Goal: Information Seeking & Learning: Understand process/instructions

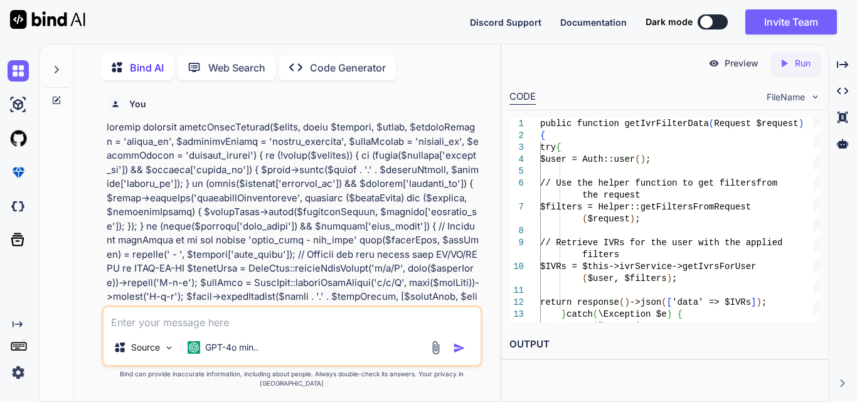
scroll to position [12902, 0]
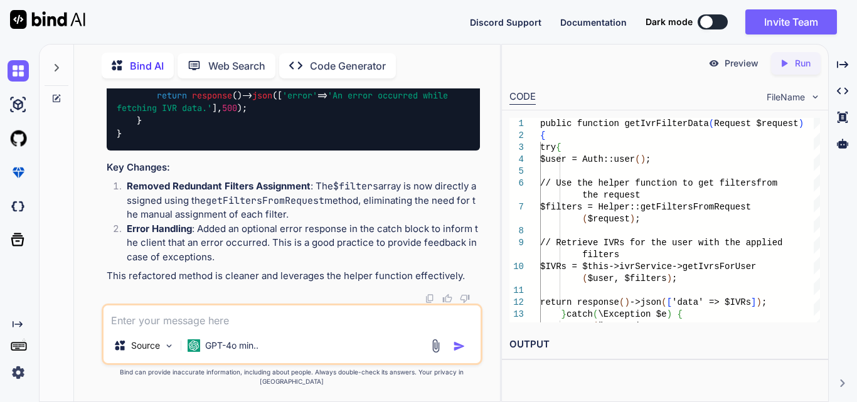
click at [348, 11] on span "getFiltersFromRequest" at bounding box center [294, 5] width 105 height 11
click at [314, 11] on span "getFiltersFromRequest" at bounding box center [294, 5] width 105 height 11
drag, startPoint x: 150, startPoint y: 138, endPoint x: 421, endPoint y: 134, distance: 271.0
click at [421, 134] on div "public function getIvrFilterData ( Request $request ) { try { $user = Auth :: u…" at bounding box center [293, 50] width 373 height 199
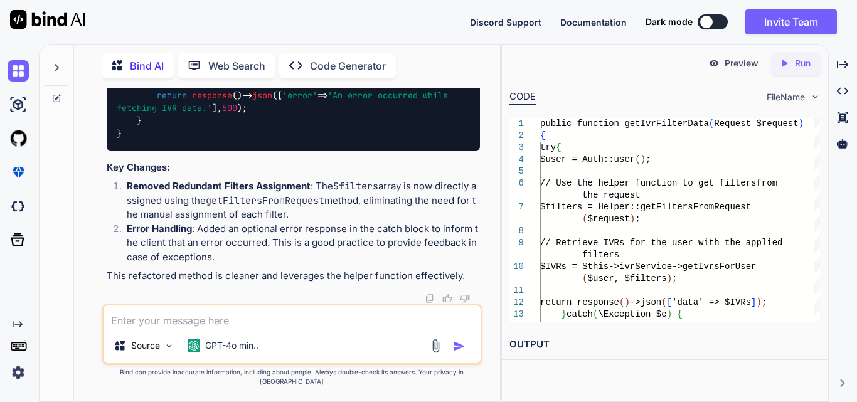
click at [421, 134] on div "public function getIvrFilterData ( Request $request ) { try { $user = Auth :: u…" at bounding box center [293, 50] width 373 height 199
drag, startPoint x: 153, startPoint y: 174, endPoint x: 442, endPoint y: 200, distance: 290.4
click at [442, 150] on div "public function getIvrFilterData ( Request $request ) { try { $user = Auth :: u…" at bounding box center [293, 50] width 373 height 199
click at [189, 114] on span "'An error occurred while fetching IVR data.'" at bounding box center [285, 102] width 336 height 24
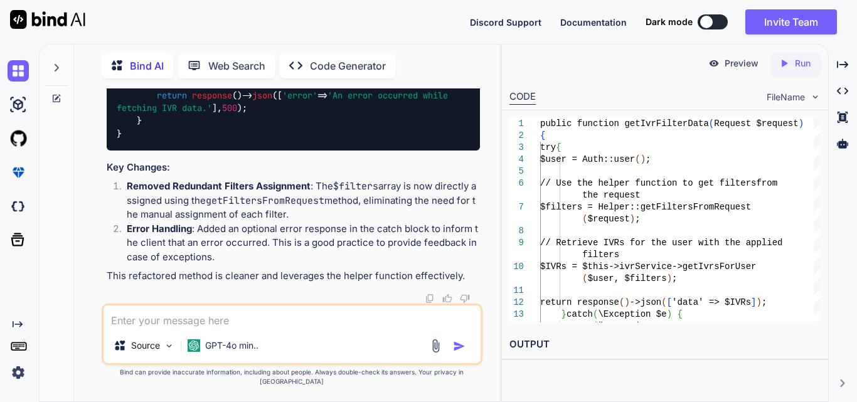
click at [184, 320] on textarea at bounding box center [292, 317] width 377 height 23
paste textarea "<div class="table-responsive table_wrapper"> @if (!empty($data)) <table> <thead…"
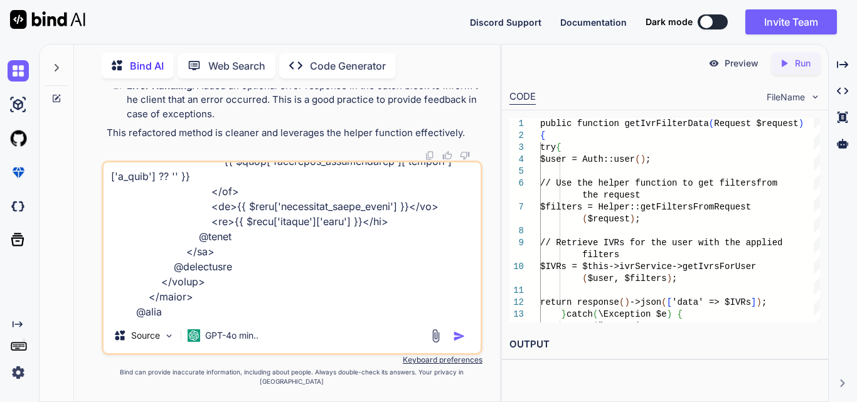
type textarea "<div class="table-responsive table_wrapper"> @if (!empty($data)) <table> <thead…"
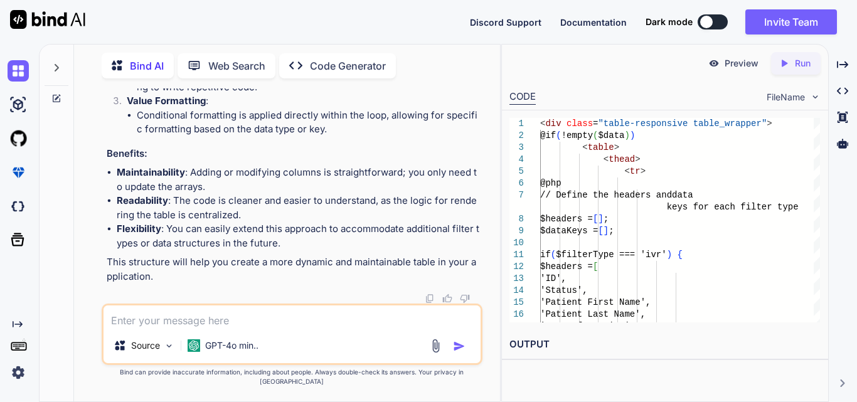
scroll to position [13781, 0]
click at [263, 320] on textarea at bounding box center [292, 317] width 377 height 23
paste textarea "<td>{{$item['due_date'] ? \Carbon\Carbon::parse($item['due_date'])->format('m/d…"
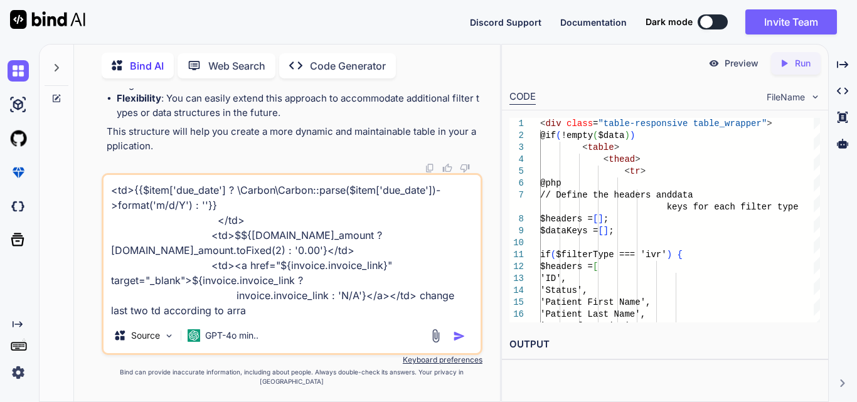
type textarea "<td>{{$item['due_date'] ? \Carbon\Carbon::parse($item['due_date'])->format('m/d…"
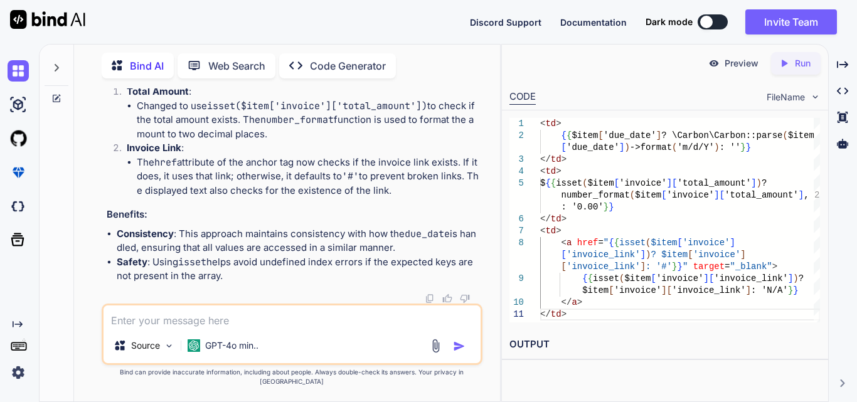
scroll to position [15784, 0]
drag, startPoint x: 136, startPoint y: 166, endPoint x: 439, endPoint y: 174, distance: 303.8
copy code "${{ isset ( $item [ 'invoice' ][ 'total_amount' ]) ? number_format ( $item [ 'i…"
drag, startPoint x: 138, startPoint y: 216, endPoint x: 267, endPoint y: 256, distance: 134.5
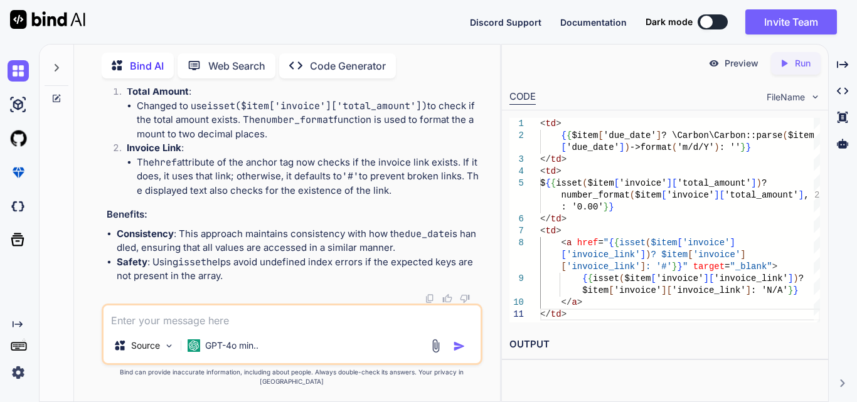
copy code "<a href= "{{ isset( $item ['invoice']['invoice_link']) ? $item ['invoice']['inv…"
click at [181, 6] on span "isset" at bounding box center [179, 0] width 25 height 11
drag, startPoint x: 134, startPoint y: 218, endPoint x: 168, endPoint y: 264, distance: 57.1
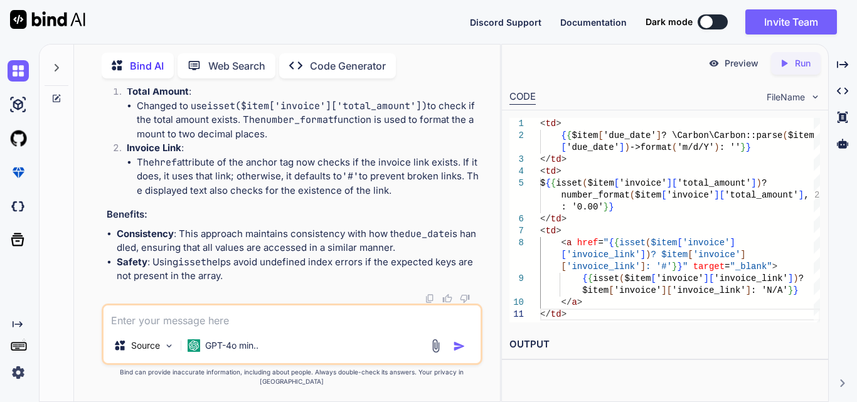
click at [324, 319] on textarea at bounding box center [292, 317] width 377 height 23
paste textarea "<td>{{ $item['calculated_total_units'] ?? 0 }}</td>"
type textarea "<td>{{ $item['calculated_total_units'] ?? 0 }}</td> correct this"
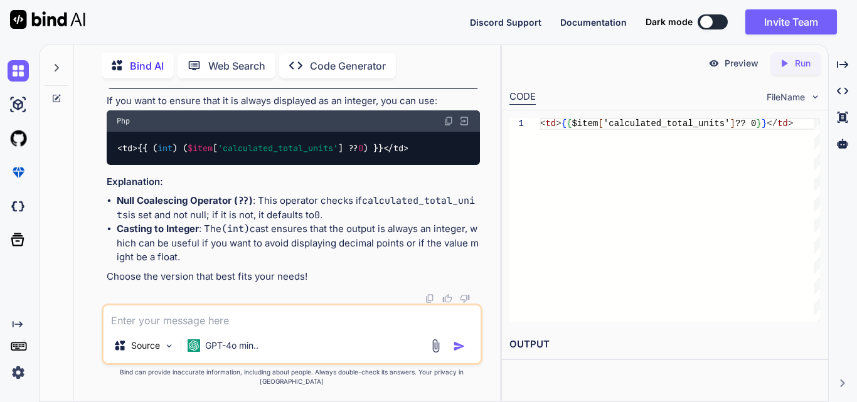
scroll to position [16421, 0]
click at [210, 324] on textarea at bounding box center [292, 317] width 377 height 23
paste textarea "<div class="table-responsive table_wrapper"> @if (!empty($data)) <table> <thead…"
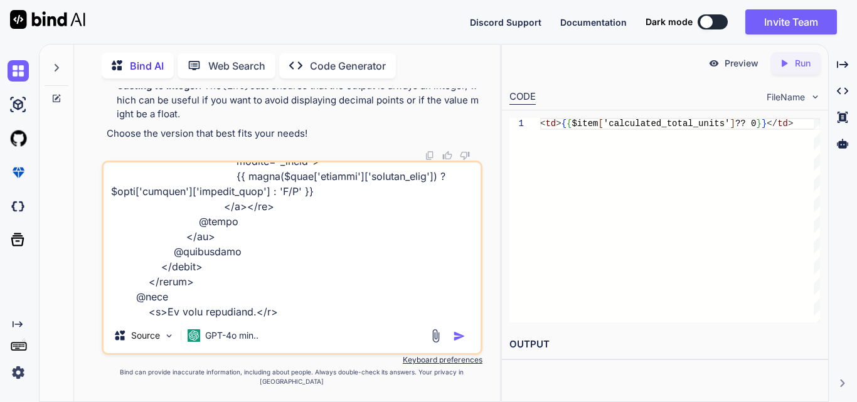
type textarea "<div class="table-responsive table_wrapper"> @if (!empty($data)) <table> <thead…"
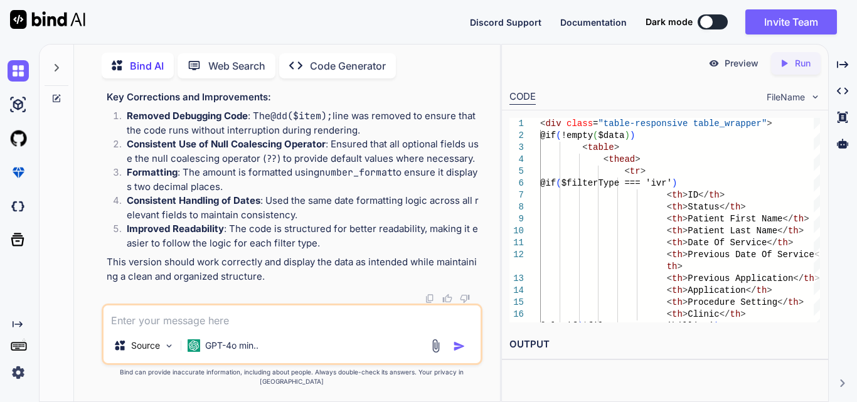
scroll to position [18527, 0]
click at [202, 326] on textarea at bounding box center [292, 317] width 377 height 23
drag, startPoint x: 354, startPoint y: 146, endPoint x: 447, endPoint y: 176, distance: 96.8
copy code "<a href= "{{ isset( $item ['invoice']['invoice_link']) ? $item ['invoice']['inv…"
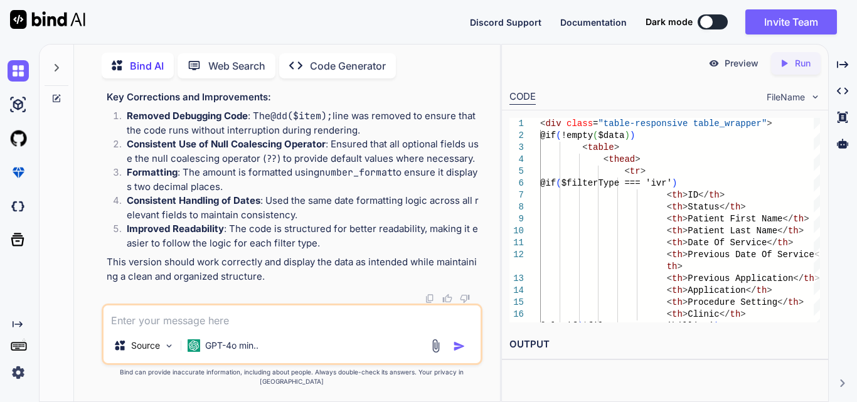
click at [221, 315] on textarea at bounding box center [292, 317] width 377 height 23
paste textarea "<a href="{{ isset($item['invoice']['invoice_link']) ? $item['invoice']['invoice…"
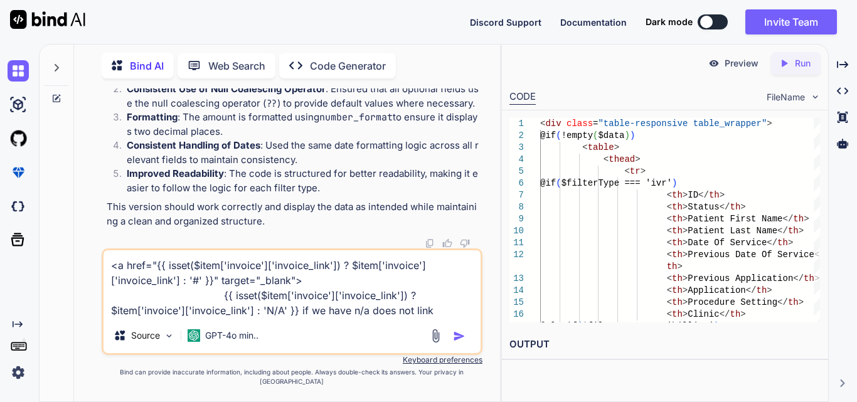
type textarea "<a href="{{ isset($item['invoice']['invoice_link']) ? $item['invoice']['invoice…"
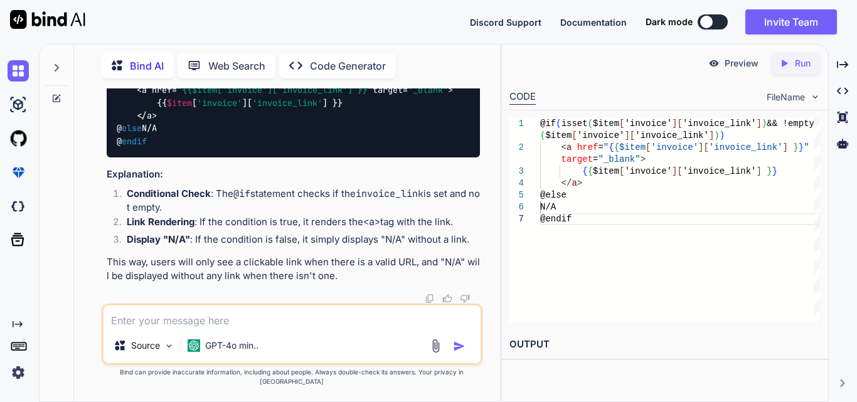
scroll to position [19164, 0]
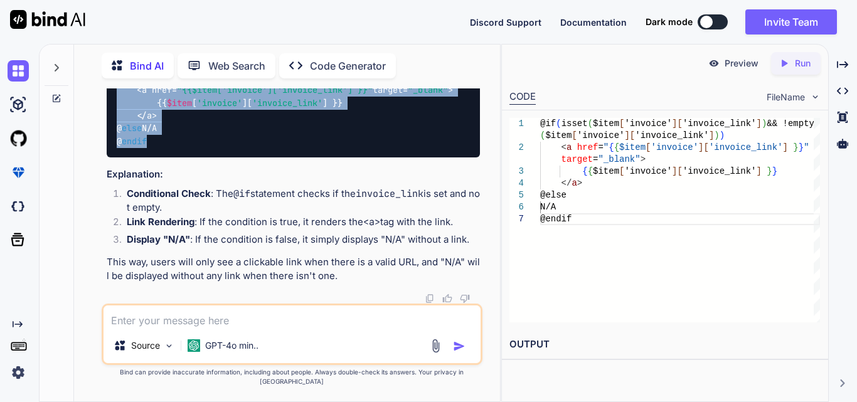
drag, startPoint x: 156, startPoint y: 215, endPoint x: 108, endPoint y: 115, distance: 111.4
click at [108, 115] on div "@ if ( isset ( $item [ 'invoice' ][ 'invoice_link' ]) && ! empty ( $item [ 'inv…" at bounding box center [293, 103] width 373 height 110
copy code "@ if ( isset ( $item [ 'invoice' ][ 'invoice_link' ]) && ! empty ( $item [ 'inv…"
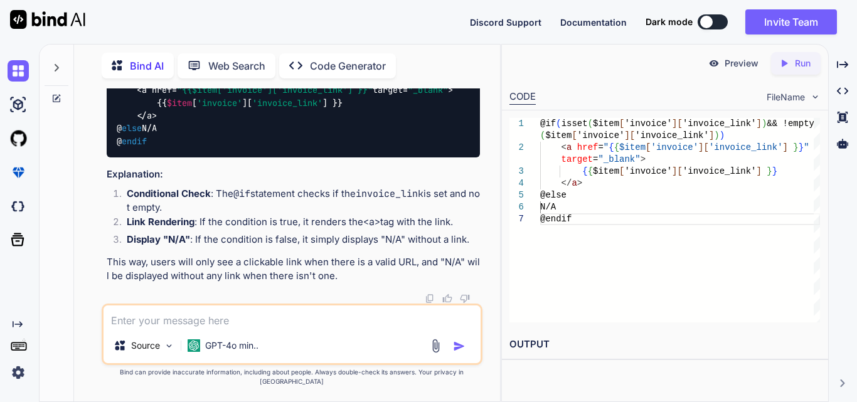
click at [179, 328] on textarea at bounding box center [292, 317] width 377 height 23
paste textarea "private function applyOrderQueryFilter($query, array $filters) { if (!empty($fi…"
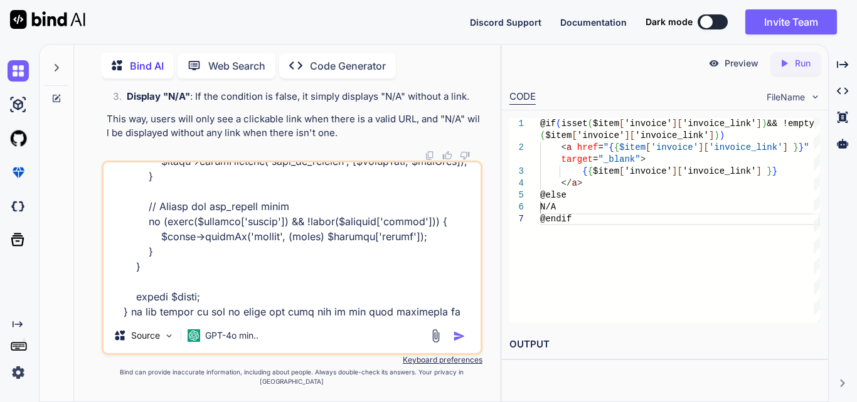
scroll to position [348, 0]
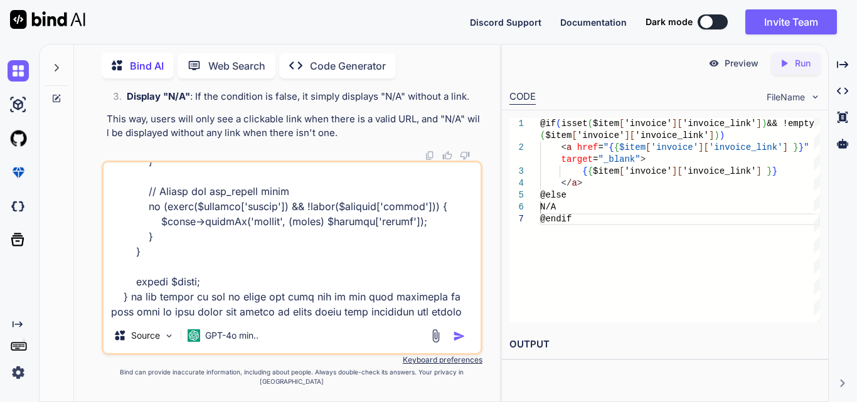
type textarea "private function applyOrderQueryFilter($query, array $filters) { if (!empty($fi…"
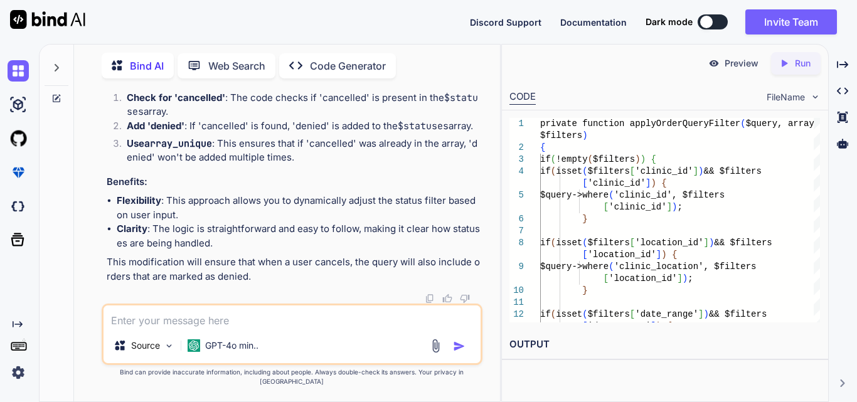
scroll to position [19765, 0]
drag, startPoint x: 155, startPoint y: 138, endPoint x: 460, endPoint y: 270, distance: 333.0
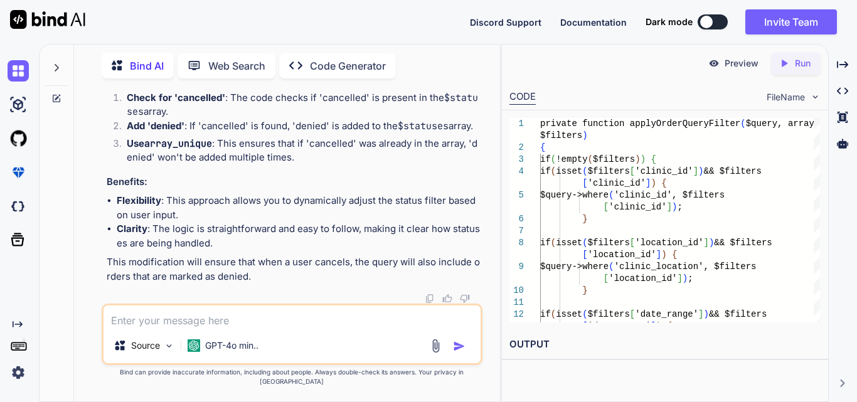
drag, startPoint x: 151, startPoint y: 140, endPoint x: 206, endPoint y: 296, distance: 165.5
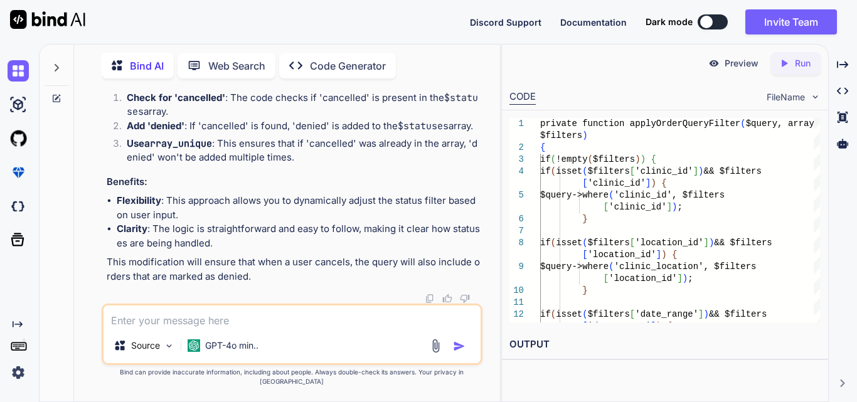
drag, startPoint x: 158, startPoint y: 142, endPoint x: 459, endPoint y: 295, distance: 337.5
copy code "if ( isset ( $filters [ 'status' ]) && ! empty ( $filters [ 'status' ])) { $sta…"
click at [230, 322] on textarea at bounding box center [292, 317] width 377 height 23
paste textarea "@elseif($filterType === 'invoice') <td>{{ $item['billing']['insurance_verificat…"
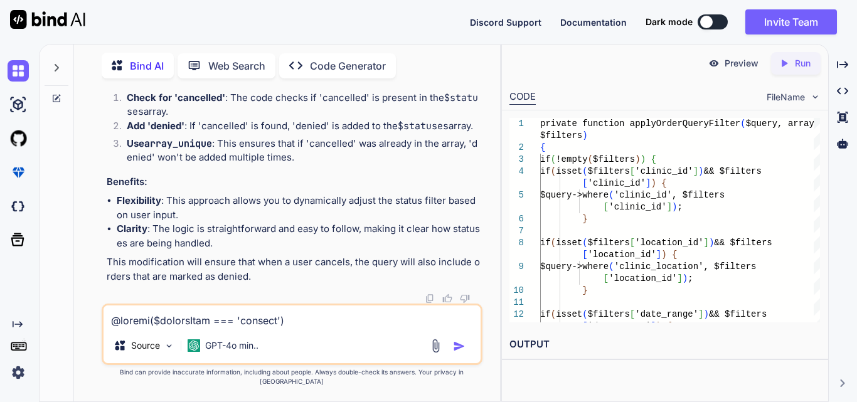
scroll to position [272, 0]
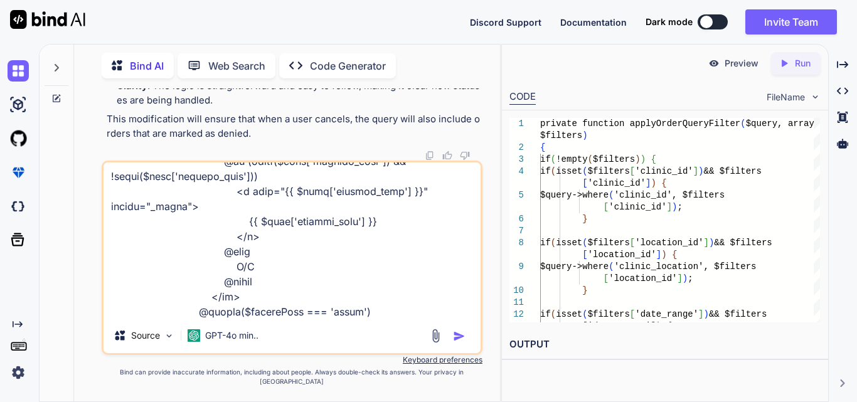
click at [283, 318] on textarea at bounding box center [292, 240] width 377 height 156
paste textarea "data.forEach((order) => { var orderShipmax = order.warehouse_shipments?.length …"
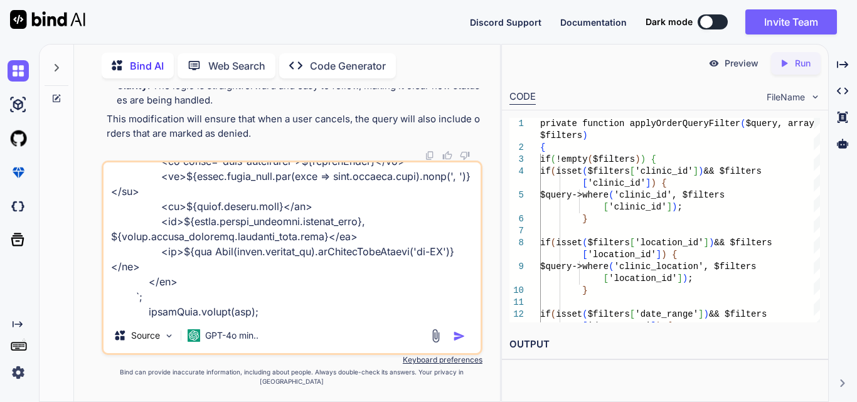
type textarea "@elseif($filterType === 'invoice') <td>{{ $item['billing']['insurance_verificat…"
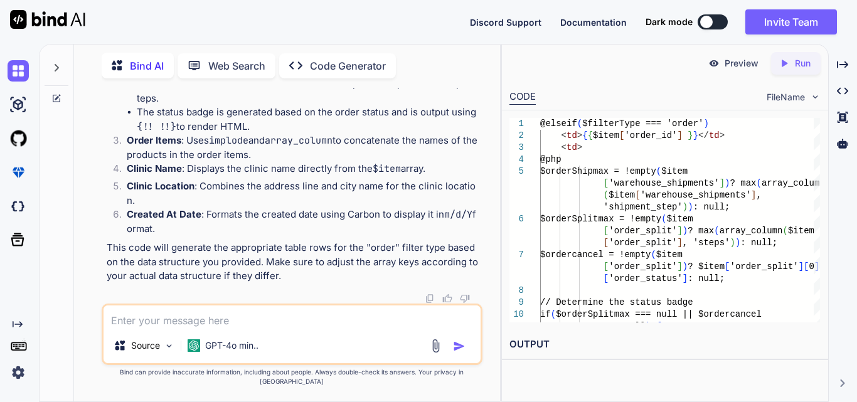
scroll to position [21863, 0]
drag, startPoint x: 247, startPoint y: 240, endPoint x: 112, endPoint y: 169, distance: 152.9
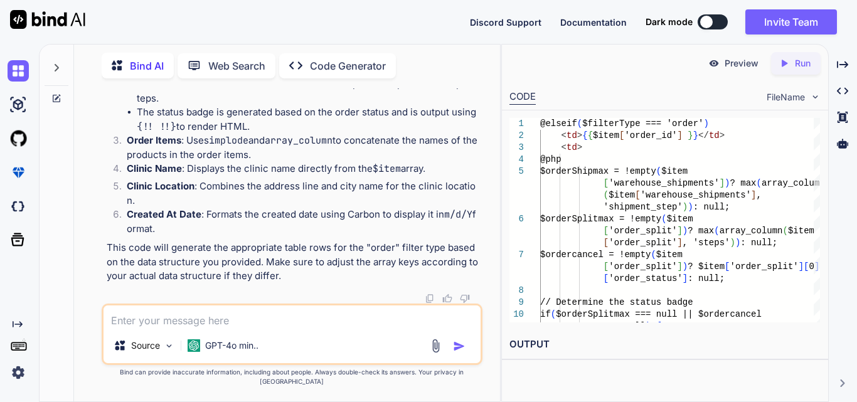
copy code "<td>{{ $item [ 'order_id' ] }}</td> <td> @php $orderShipmax = ! empty ( $item […"
click at [178, 327] on textarea at bounding box center [292, 317] width 377 height 23
drag, startPoint x: 124, startPoint y: 220, endPoint x: 254, endPoint y: 234, distance: 130.6
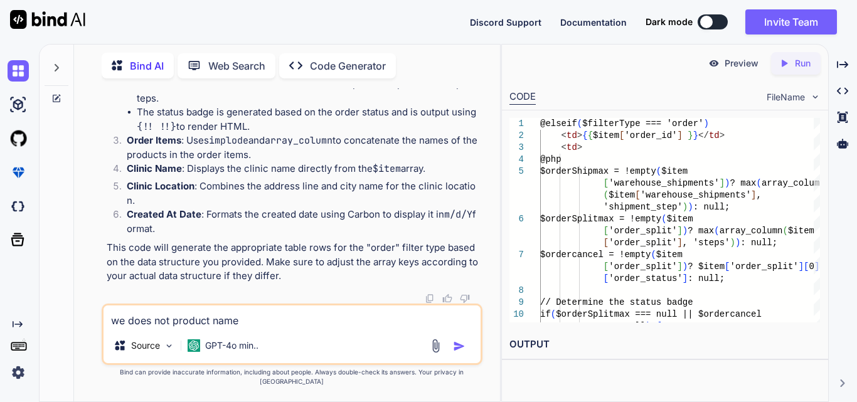
copy code "<td>{{ implode ( ', ' , array_column ( $item [ 'order_item' ], '[DOMAIN_NAME]' …"
click at [267, 340] on div "we does not product name Source GPT-4o min.." at bounding box center [292, 334] width 381 height 61
click at [274, 327] on textarea "we does not product name" at bounding box center [292, 317] width 377 height 23
paste textarea "<td>{{ implode(', ', array_column($item['order_item'], '[DOMAIN_NAME]')) }}</td>"
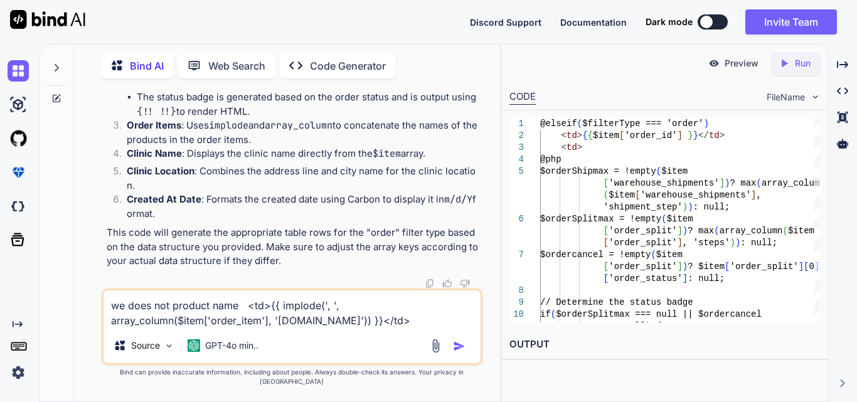
type textarea "we does not product name <td>{{ implode(', ', array_column($item['order_item'],…"
click at [453, 353] on img "button" at bounding box center [459, 346] width 13 height 13
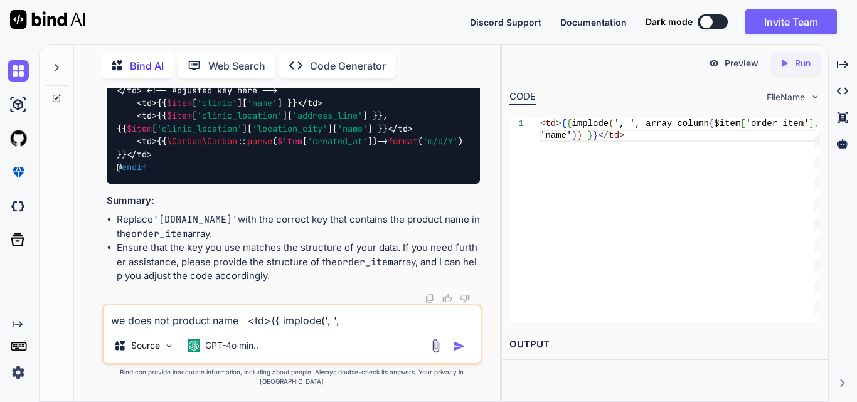
scroll to position [22472, 0]
click at [304, 326] on textarea "we does not product name <td>{{ implode(', ', array_column($item['order_item'],…" at bounding box center [292, 317] width 377 height 23
click at [185, 328] on textarea at bounding box center [292, 317] width 377 height 23
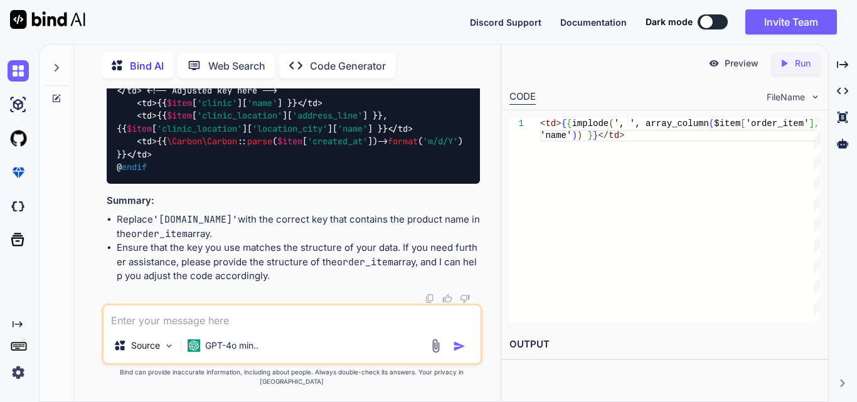
click at [186, 326] on textarea at bounding box center [292, 317] width 377 height 23
paste textarea ""order_item" => array:1 [ 0 => array:10 [ "id" => 2 "order_id" => 2 "product_id…"
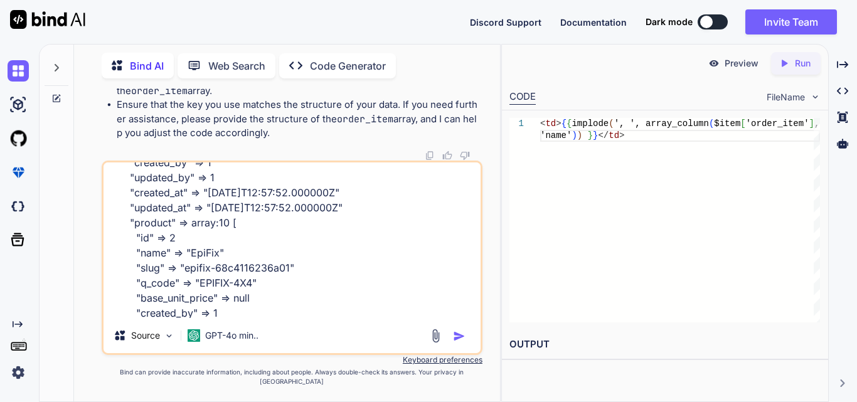
scroll to position [125, 0]
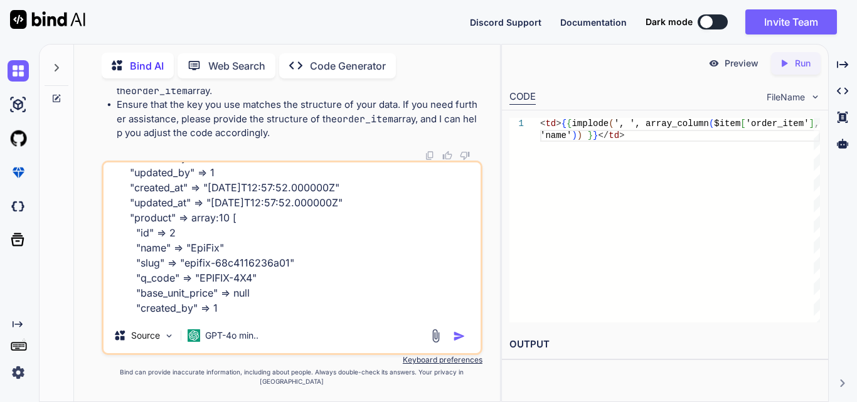
click at [155, 237] on textarea ""order_item" => array:1 [ 0 => array:10 [ "id" => 2 "order_id" => 2 "product_id…" at bounding box center [292, 240] width 377 height 156
click at [157, 228] on textarea ""order_item" => array:1 [ 0 => array:10 [ "id" => 2 "order_id" => 2 "product_id…" at bounding box center [292, 240] width 377 height 156
click at [148, 255] on textarea ""order_item" => array:1 [ 0 => array:10 [ "id" => 2 "order_id" => 2 "product_id…" at bounding box center [292, 240] width 377 height 156
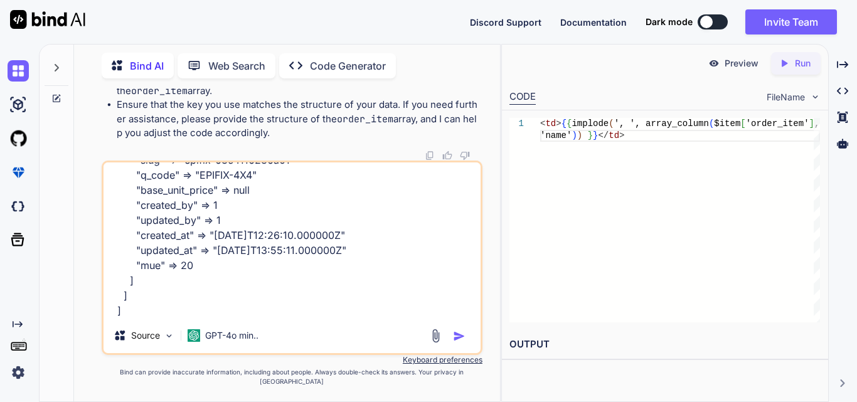
scroll to position [23413, 0]
drag, startPoint x: 129, startPoint y: 124, endPoint x: 152, endPoint y: 137, distance: 27.5
copy code "<td>{{ implode ( ', ' , array_column ( $item [ 'order_item' ], 'name' )) }}</td>"
click at [146, 331] on div ""order_item" => array:1 [ 0 => array:10 [ "id" => 2 "order_id" => 2 "product_id…" at bounding box center [292, 258] width 381 height 194
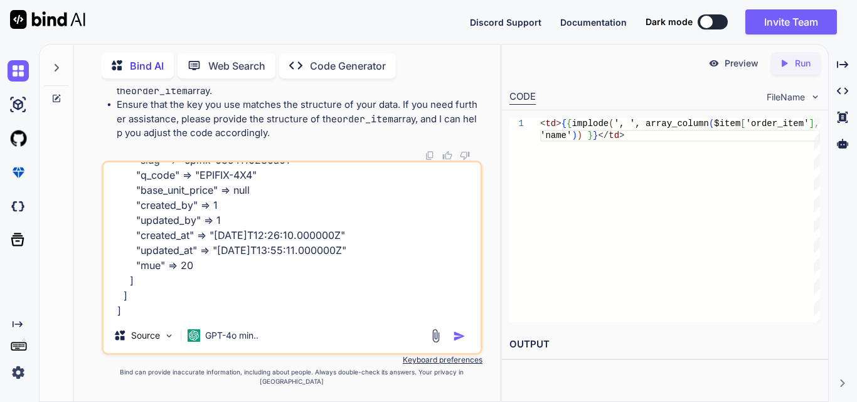
click at [159, 318] on textarea ""order_item" => array:1 [ 0 => array:10 [ "id" => 2 "order_id" => 2 "product_id…" at bounding box center [292, 240] width 377 height 156
paste textarea "<td>{{ implode(', ', array_column($item['order_item'], 'name')) }}</td>"
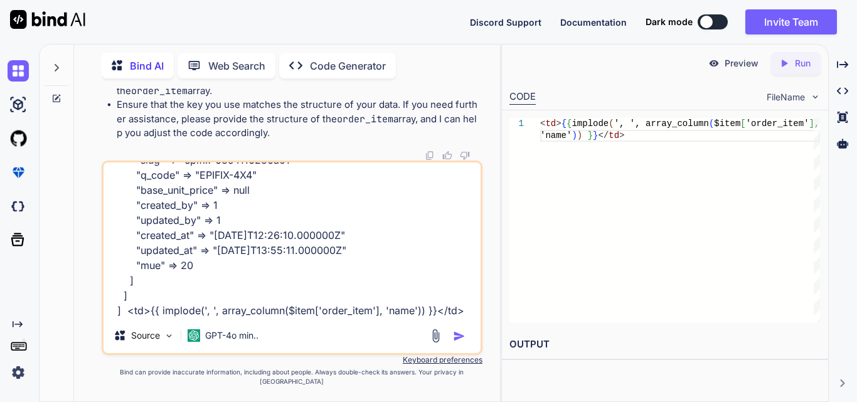
scroll to position [242, 0]
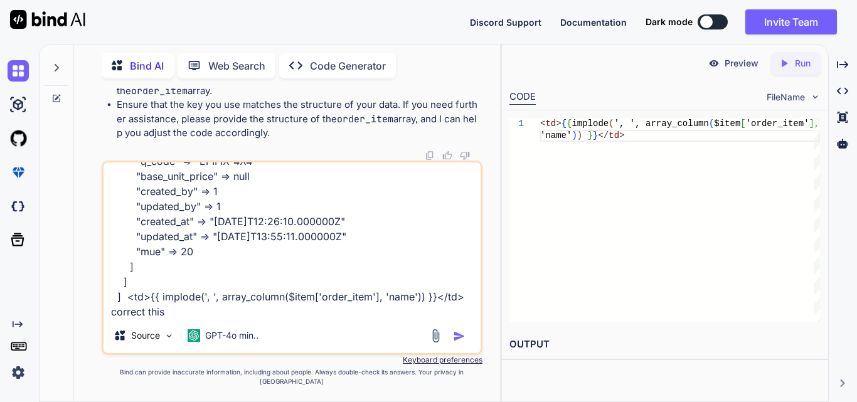
type textarea ""order_item" => array:1 [ 0 => array:10 [ "id" => 2 "order_id" => 2 "product_id…"
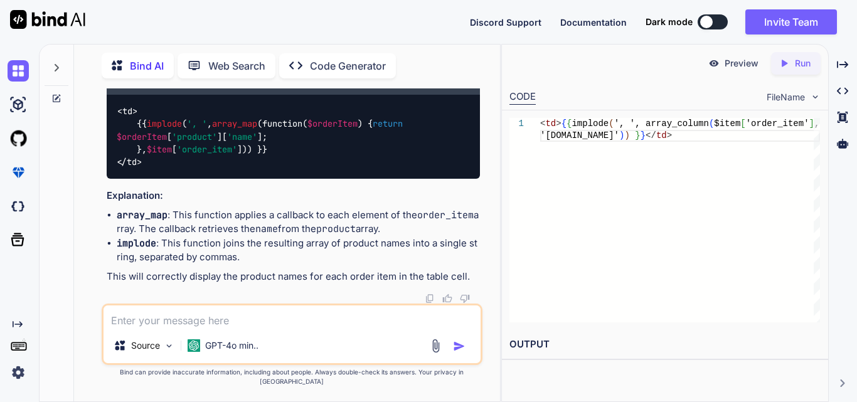
scroll to position [24040, 0]
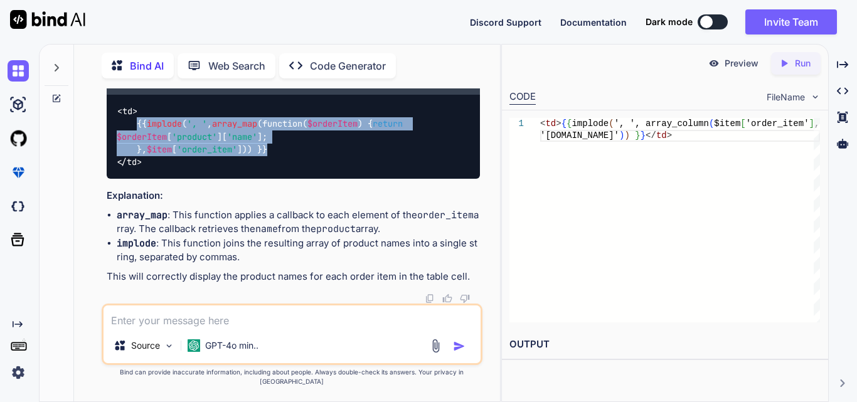
drag, startPoint x: 136, startPoint y: 136, endPoint x: 295, endPoint y: 156, distance: 161.2
click at [295, 156] on div "<td> {{ implode ( ', ' , array_map (function( $orderItem ) { return $orderItem …" at bounding box center [293, 137] width 373 height 84
copy code "{{ implode ( ', ' , array_map (function( $orderItem ) { return $orderItem [ 'pr…"
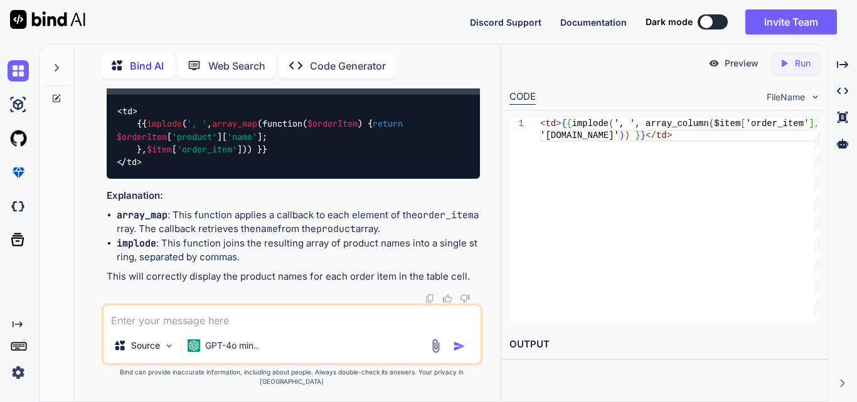
click at [168, 317] on textarea at bounding box center [292, 317] width 377 height 23
paste textarea "$statusBadge = '<span class="badge rounded-pill bg-primary">' . ucfirst($item['…"
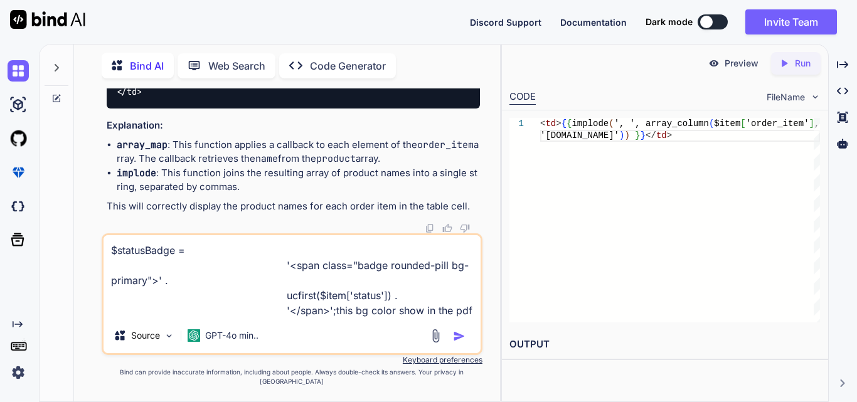
type textarea "$statusBadge = '<span class="badge rounded-pill bg-primary">' . ucfirst($item['…"
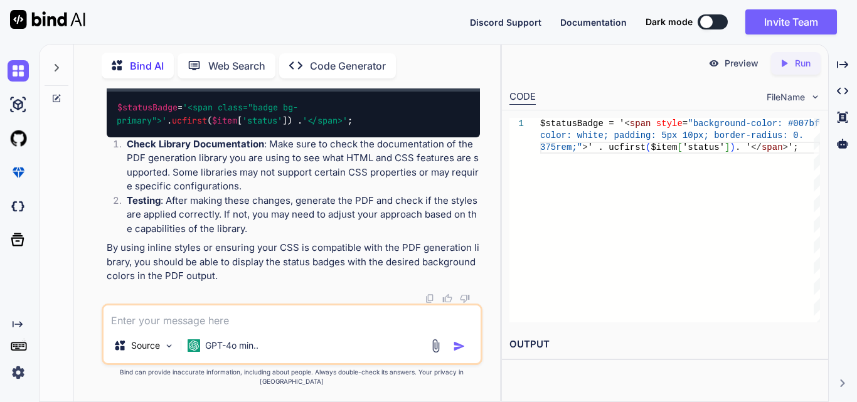
scroll to position [24250, 0]
drag, startPoint x: 297, startPoint y: 229, endPoint x: 335, endPoint y: 229, distance: 37.6
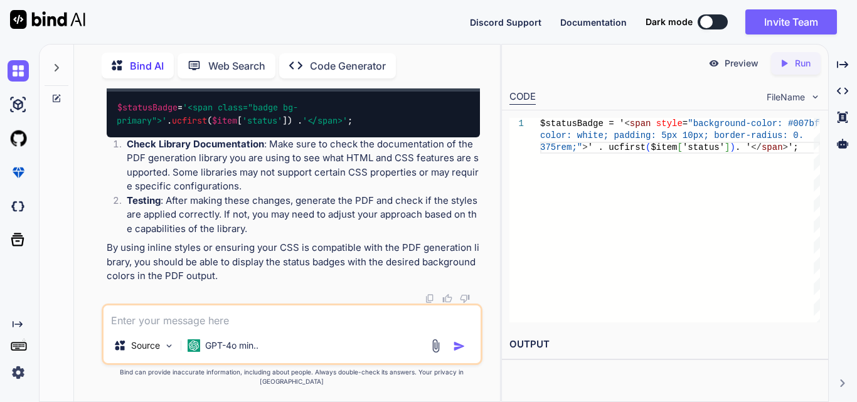
drag, startPoint x: 200, startPoint y: 212, endPoint x: 383, endPoint y: 224, distance: 183.6
drag, startPoint x: 157, startPoint y: 228, endPoint x: 130, endPoint y: 146, distance: 86.5
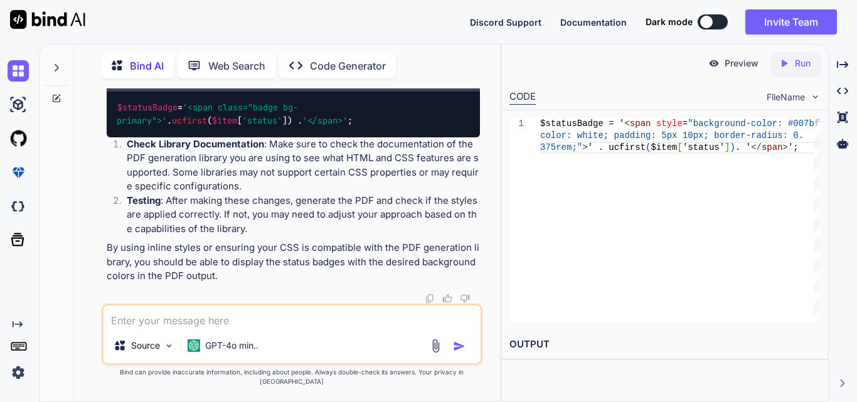
click at [130, 49] on div "< style > .badge { padding : 5px 10px ; border-radius : 0.375rem ; color : whit…" at bounding box center [293, 13] width 373 height 72
click at [279, 49] on div "< style > .badge { padding : 5px 10px ; border-radius : 0.375rem ; color : whit…" at bounding box center [293, 13] width 373 height 72
